Goal: Task Accomplishment & Management: Complete application form

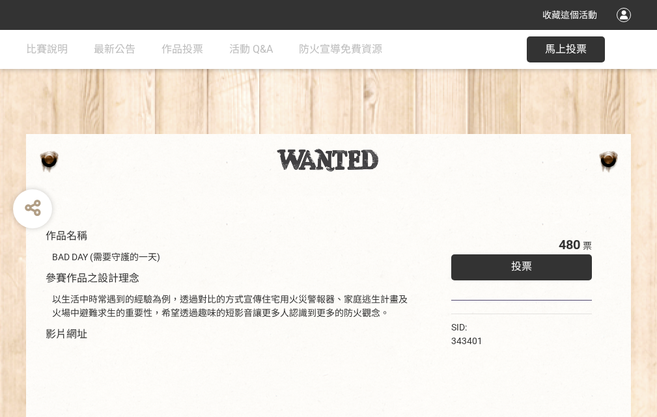
click at [625, 27] on div "收藏這個活動" at bounding box center [328, 15] width 657 height 30
click at [407, 128] on div "作品名稱 BAD DAY (需要守護的一天) 參賽作品之設計理念 以生活中時常遇到的經驗為例，透過對比的方式宣傳住宅用火災警報器、家庭逃生計畫及火場中避難求生…" at bounding box center [328, 303] width 657 height 547
click at [518, 264] on span "投票" at bounding box center [521, 266] width 21 height 12
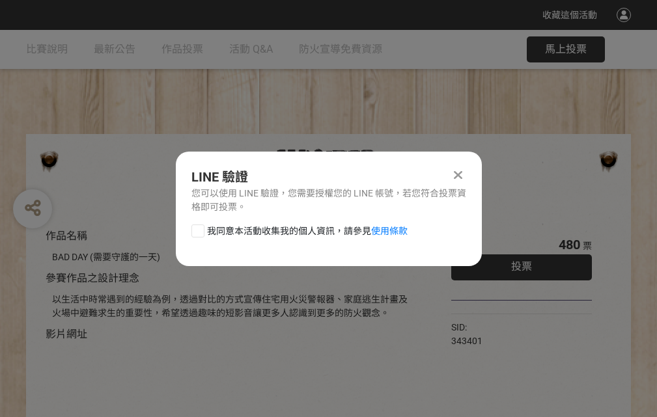
click at [197, 228] on div at bounding box center [197, 231] width 13 height 13
checkbox input "true"
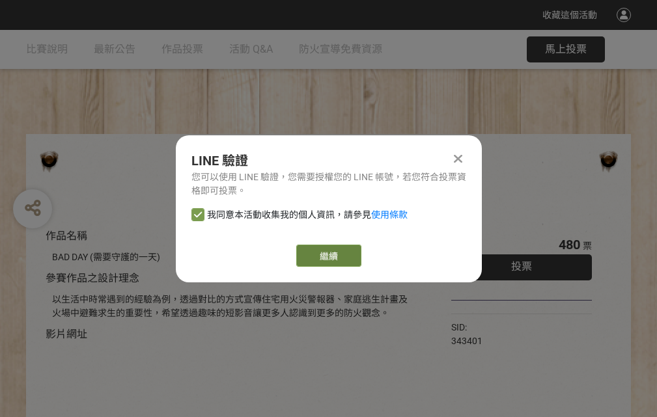
click at [327, 256] on link "繼續" at bounding box center [328, 256] width 65 height 22
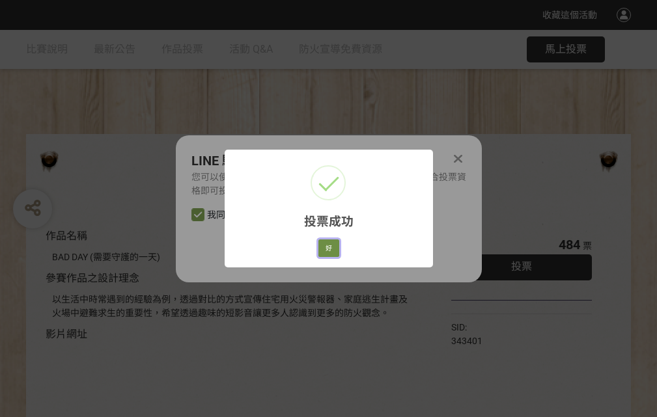
click at [325, 246] on button "好" at bounding box center [328, 248] width 21 height 18
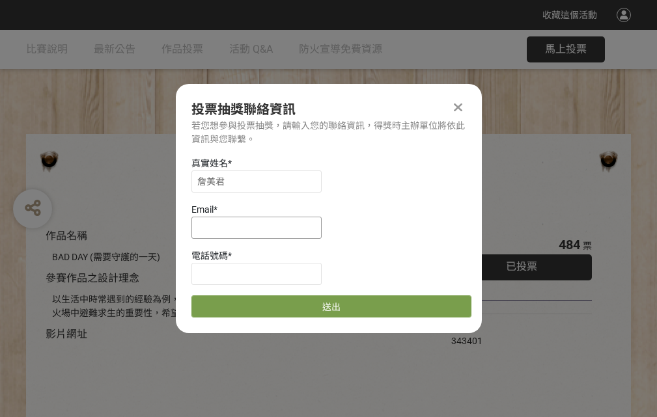
click at [260, 227] on input at bounding box center [256, 228] width 130 height 22
type input "[EMAIL_ADDRESS][DOMAIN_NAME]"
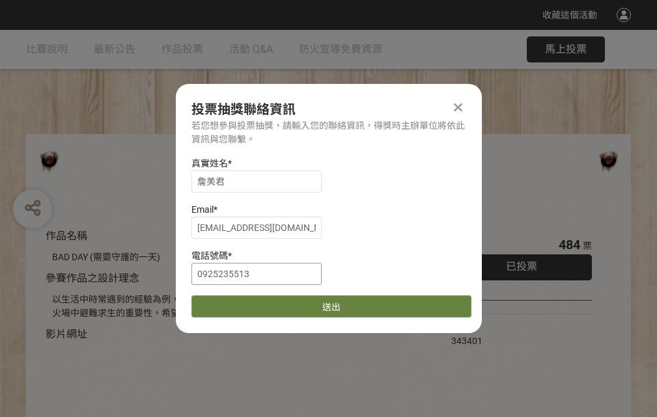
type input "0925235513"
click at [228, 302] on button "送出" at bounding box center [331, 306] width 280 height 22
